Goal: Transaction & Acquisition: Book appointment/travel/reservation

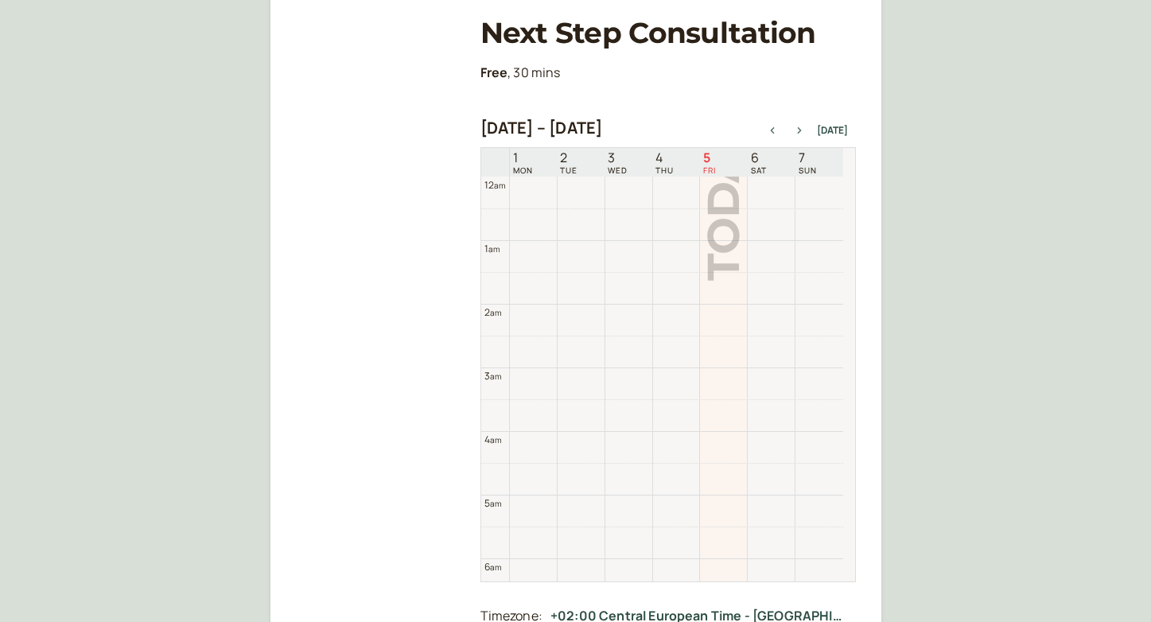
scroll to position [510, 0]
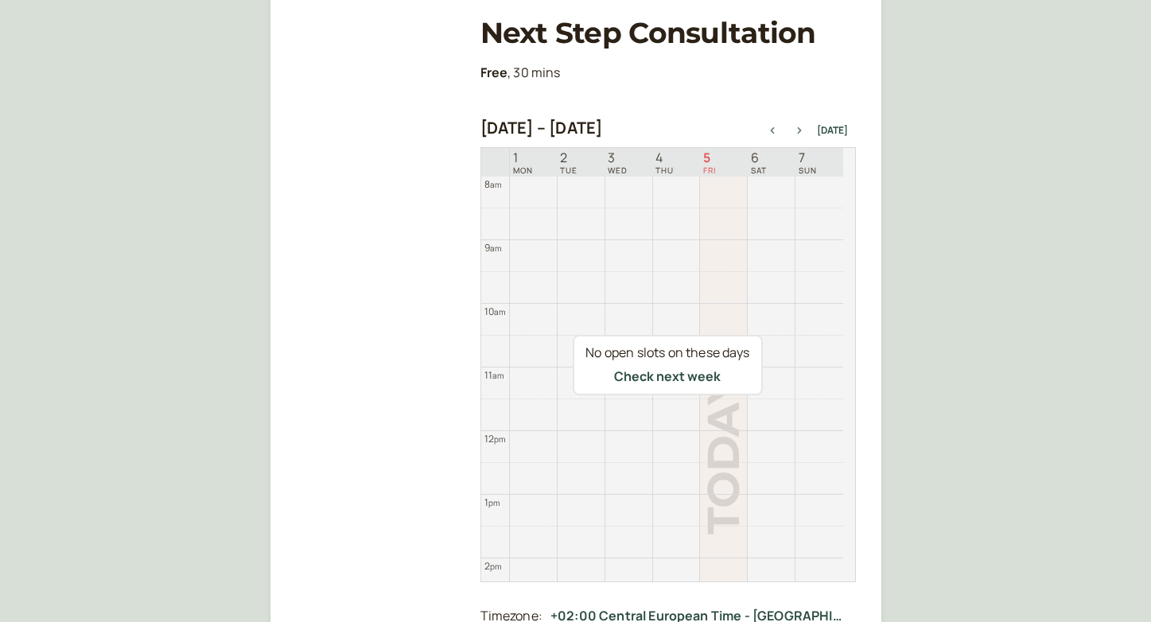
click at [801, 131] on icon "button" at bounding box center [799, 130] width 4 height 6
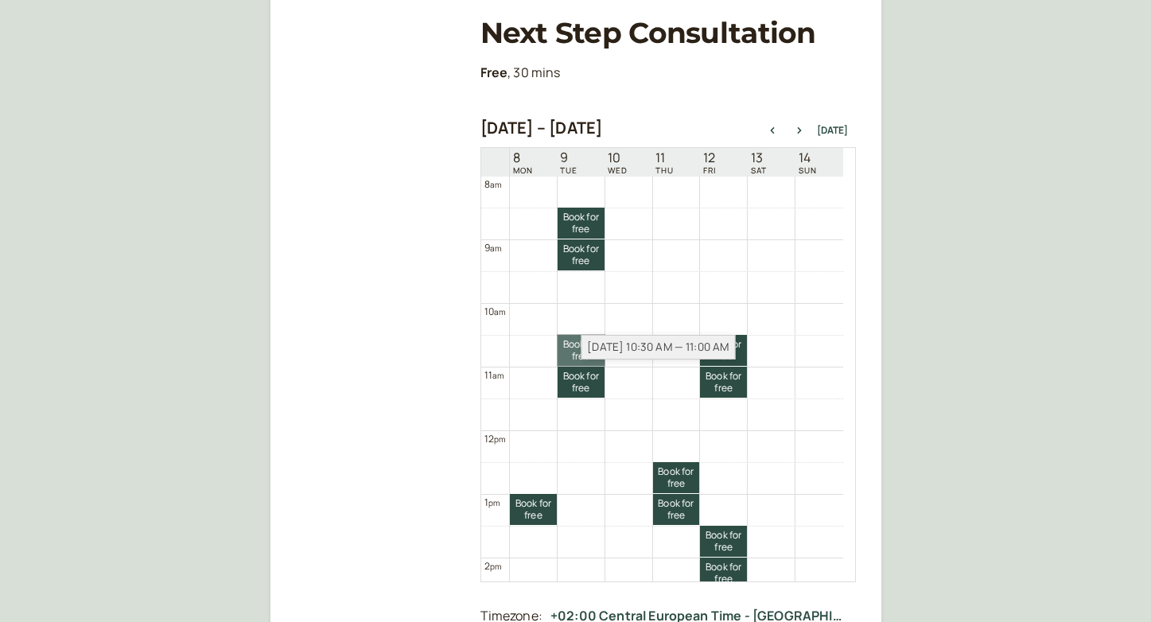
click at [577, 354] on link "Book for free free" at bounding box center [581, 350] width 47 height 31
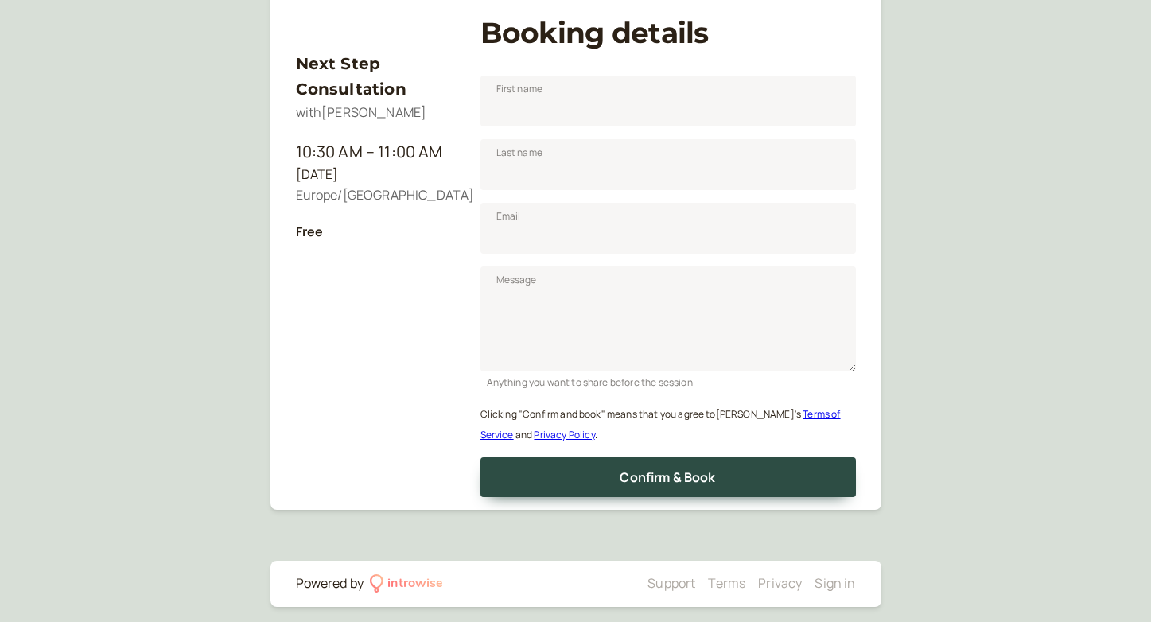
scroll to position [197, 0]
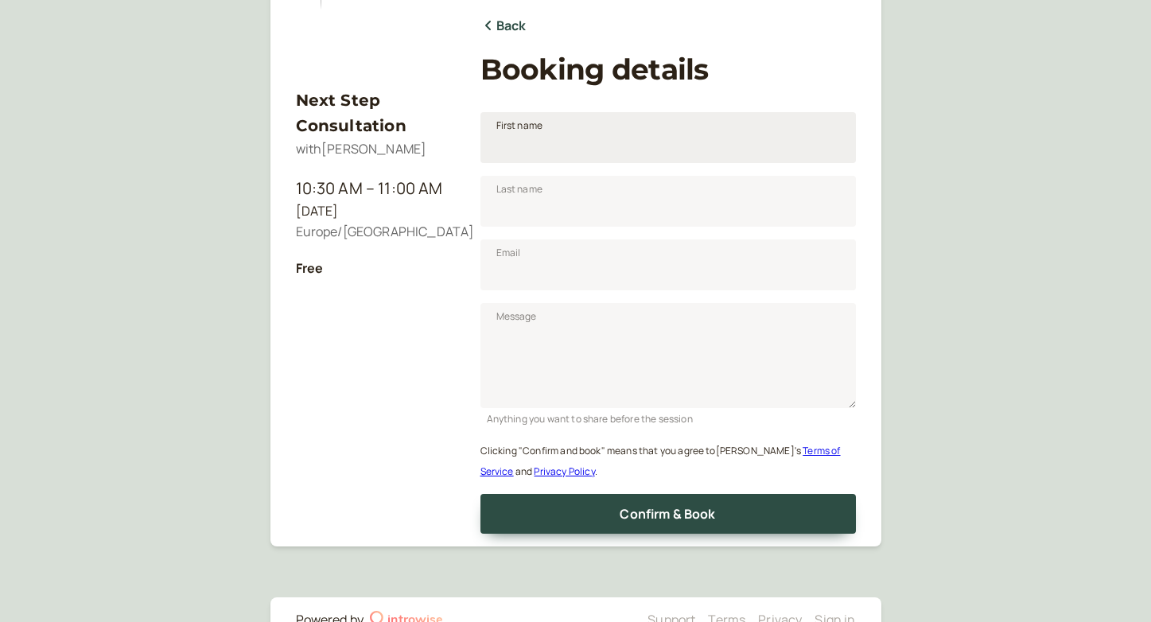
click at [530, 133] on span "First name" at bounding box center [519, 126] width 47 height 16
click at [530, 133] on input "First name" at bounding box center [667, 137] width 375 height 51
type input "Archana"
type input "A"
type input "[EMAIL_ADDRESS][DOMAIN_NAME]"
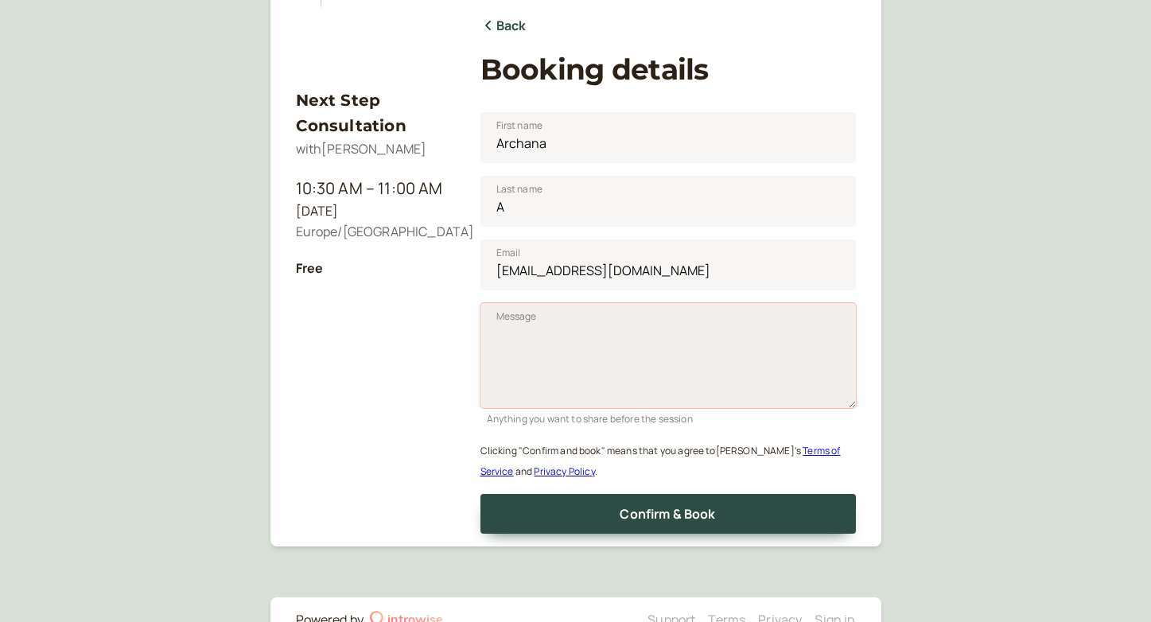
click at [589, 353] on textarea "Message" at bounding box center [667, 355] width 375 height 105
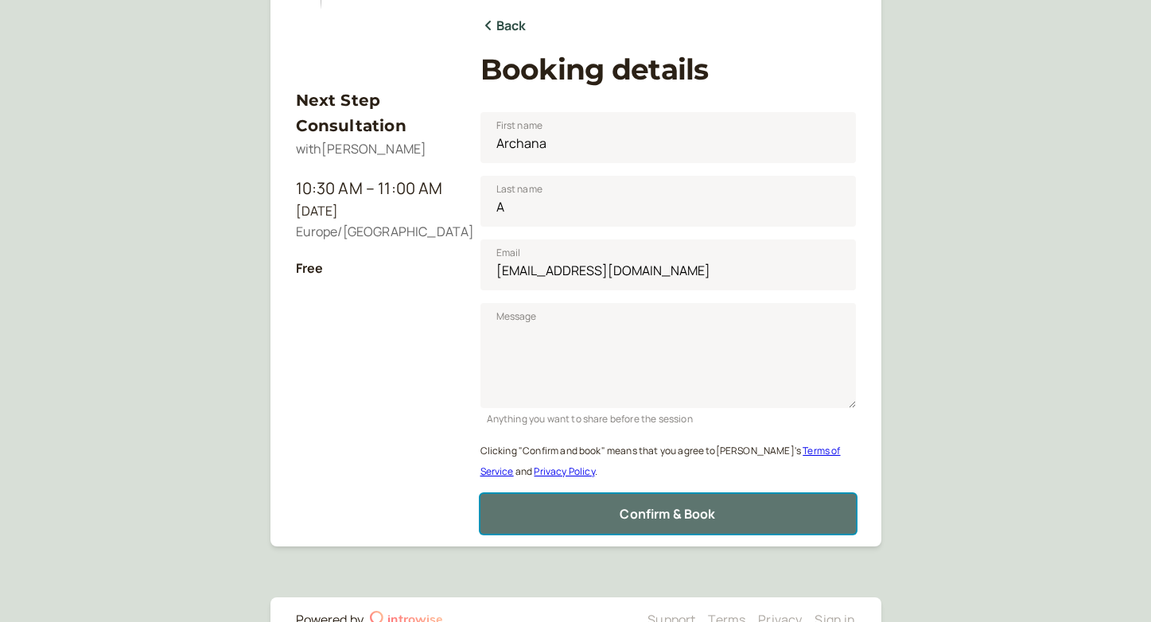
click at [779, 501] on button "Confirm & Book" at bounding box center [667, 514] width 375 height 40
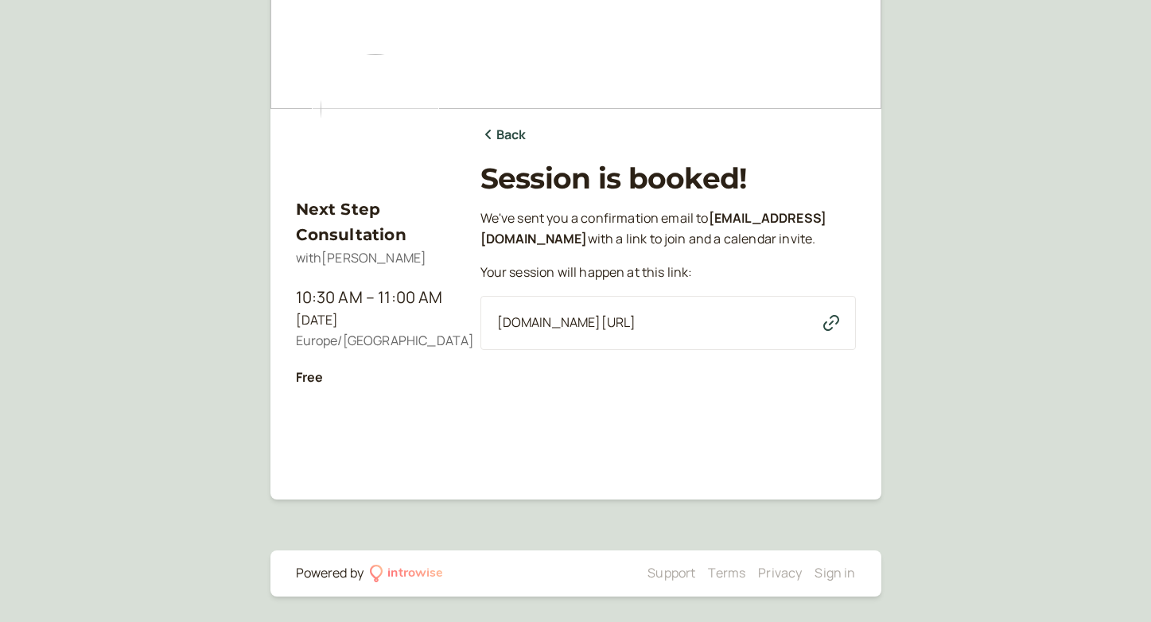
scroll to position [88, 0]
